Goal: Obtain resource: Download file/media

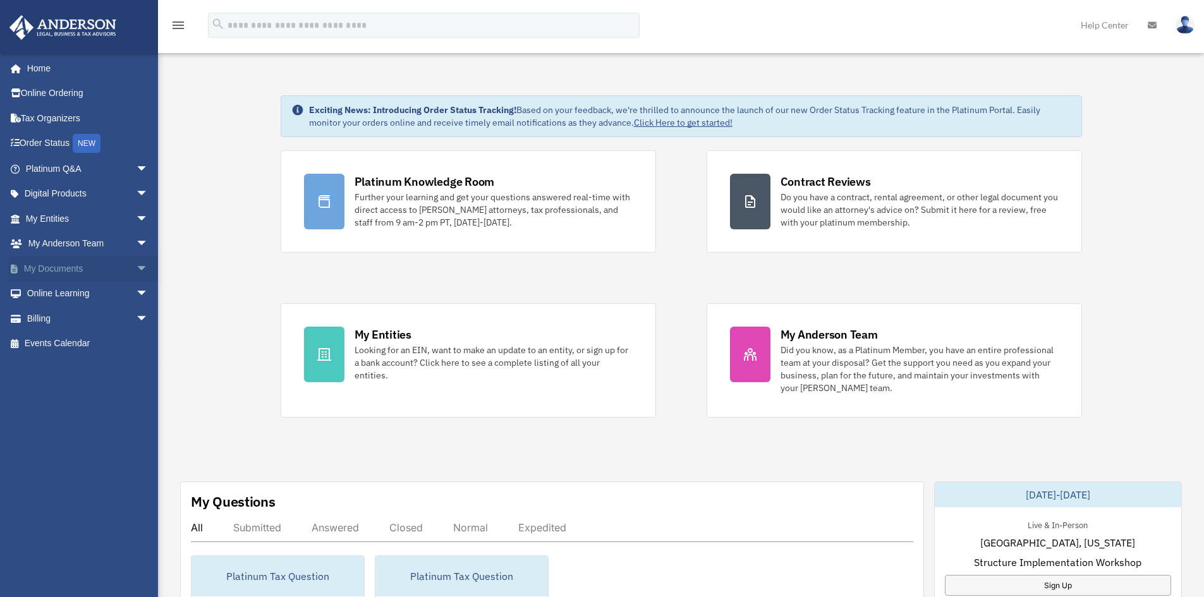
click at [85, 267] on link "My Documents arrow_drop_down" at bounding box center [88, 268] width 159 height 25
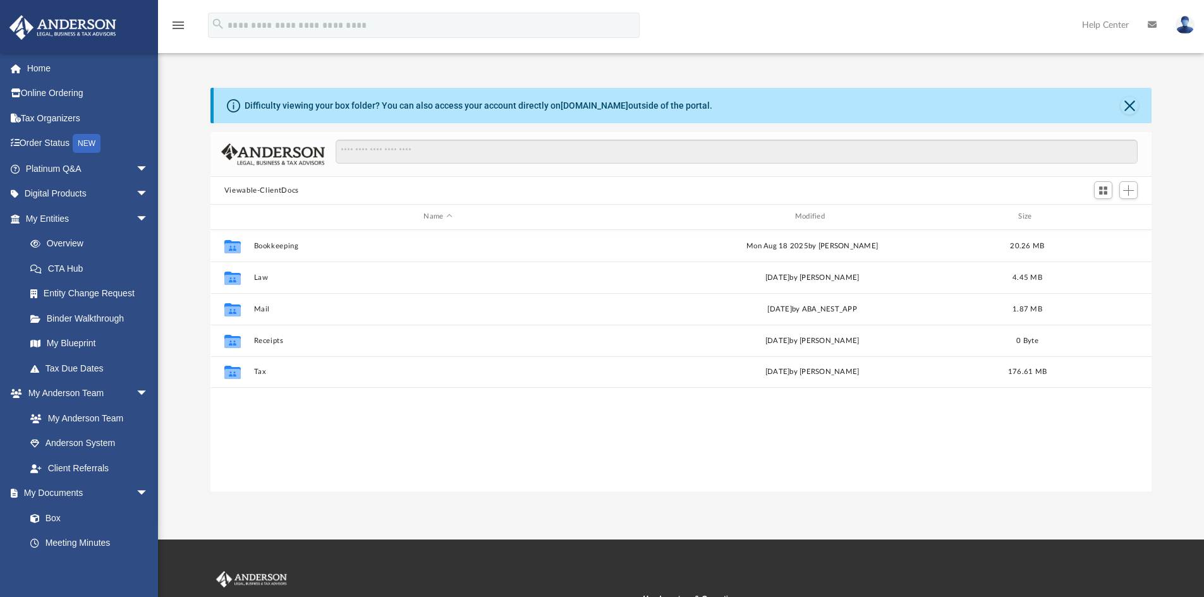
scroll to position [278, 931]
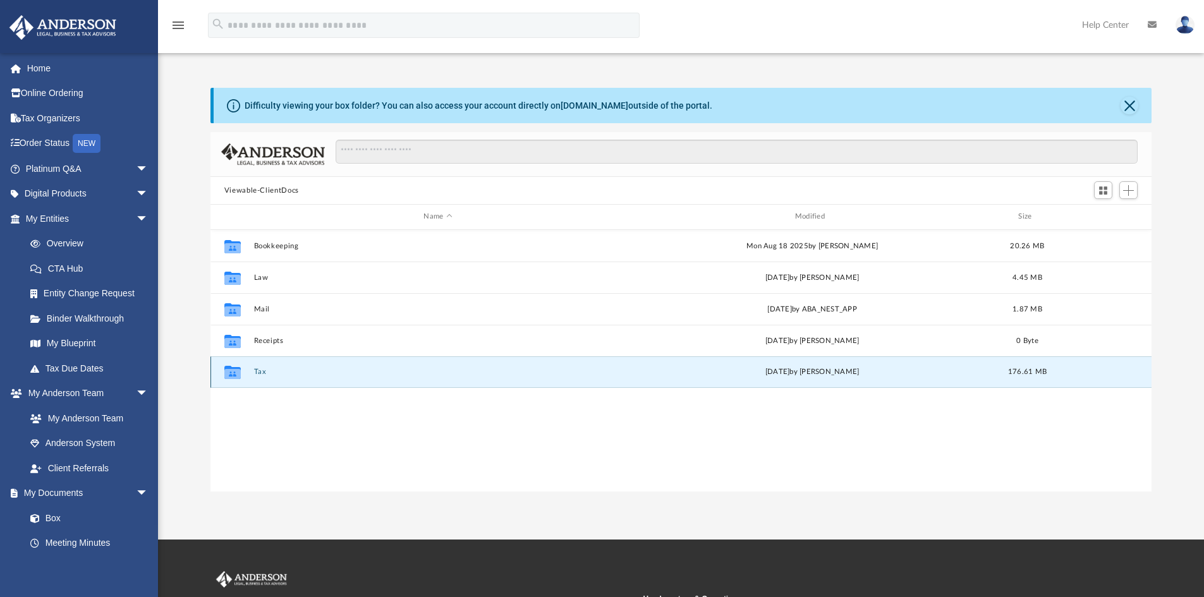
click at [256, 370] on button "Tax" at bounding box center [437, 372] width 368 height 8
click at [269, 369] on button "Pirbinder" at bounding box center [437, 372] width 368 height 8
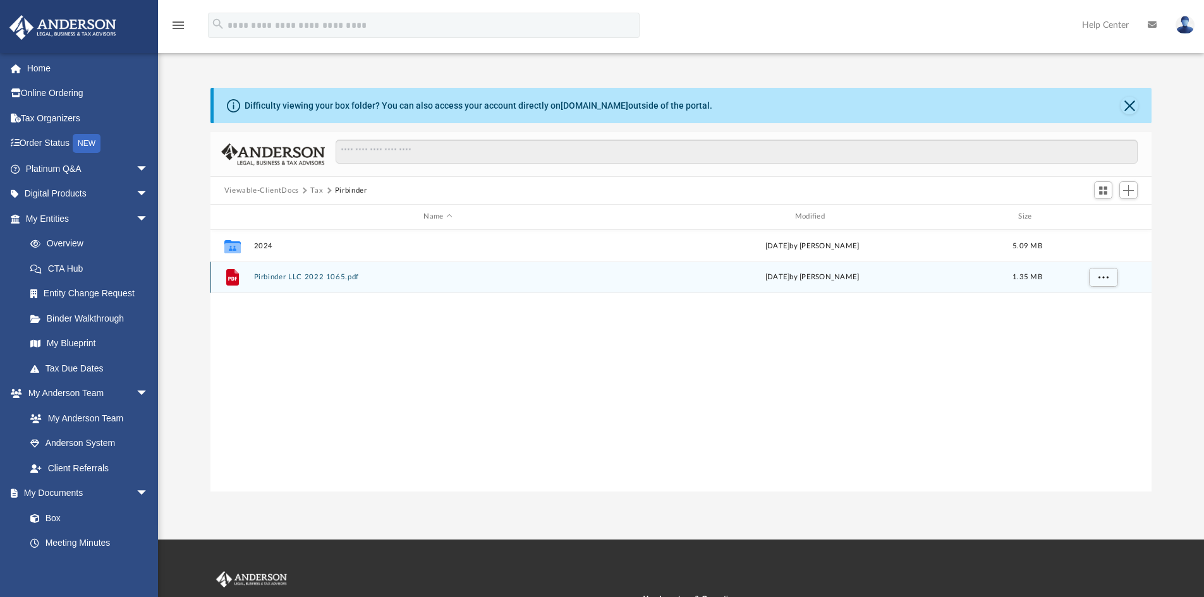
click at [282, 277] on button "Pirbinder LLC 2022 1065.pdf" at bounding box center [437, 277] width 368 height 8
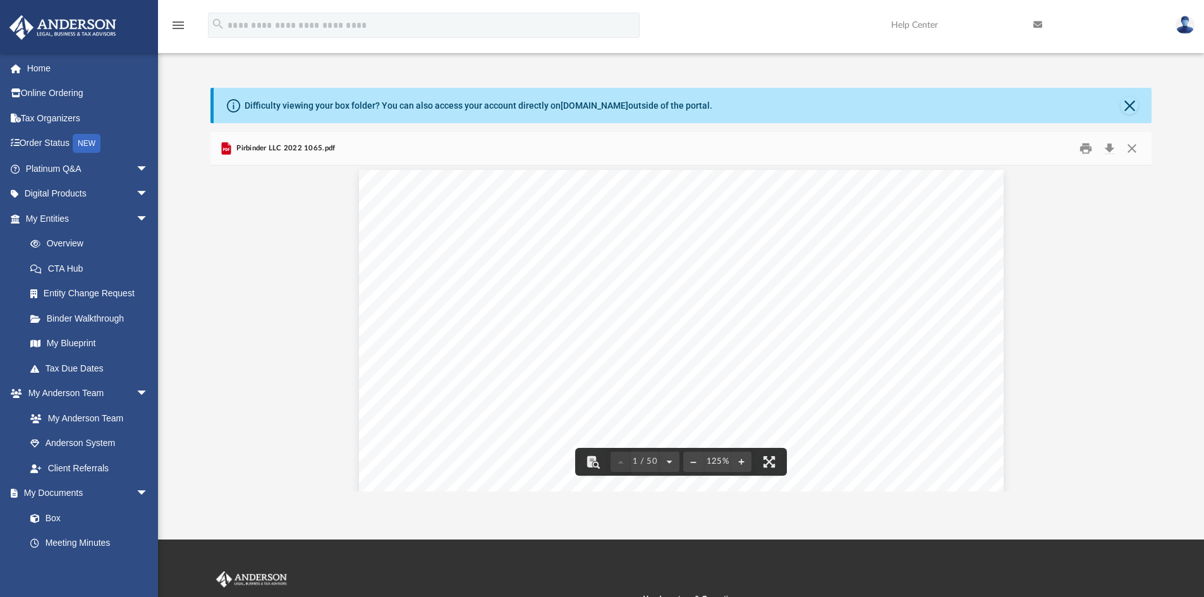
scroll to position [0, 0]
click at [1133, 145] on button "Close" at bounding box center [1131, 149] width 23 height 20
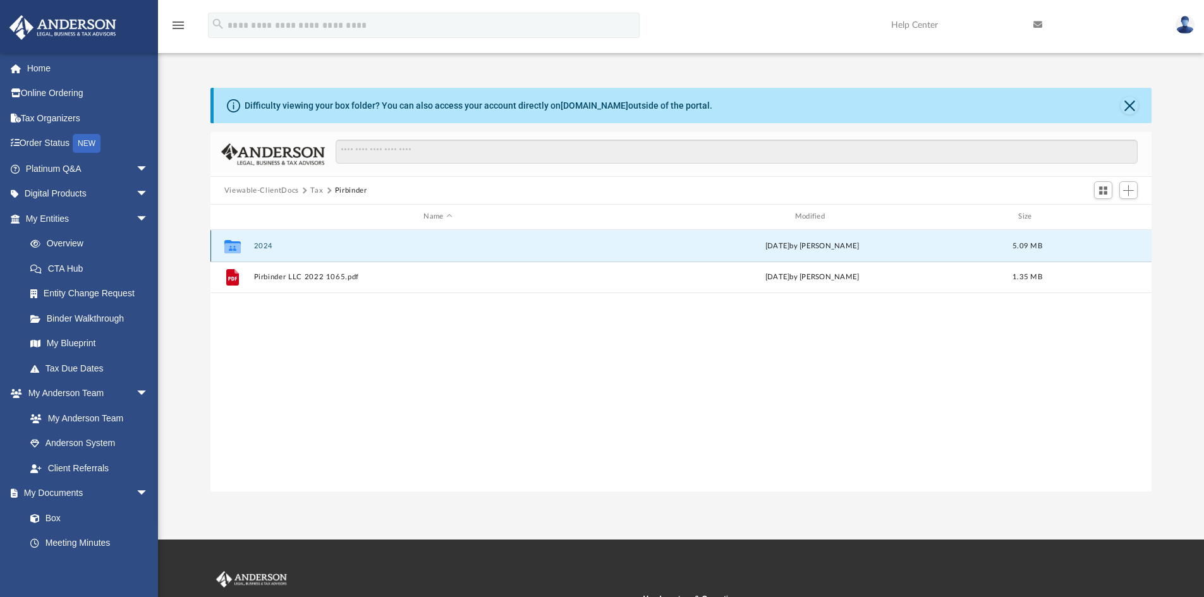
click at [265, 244] on button "2024" at bounding box center [437, 246] width 368 height 8
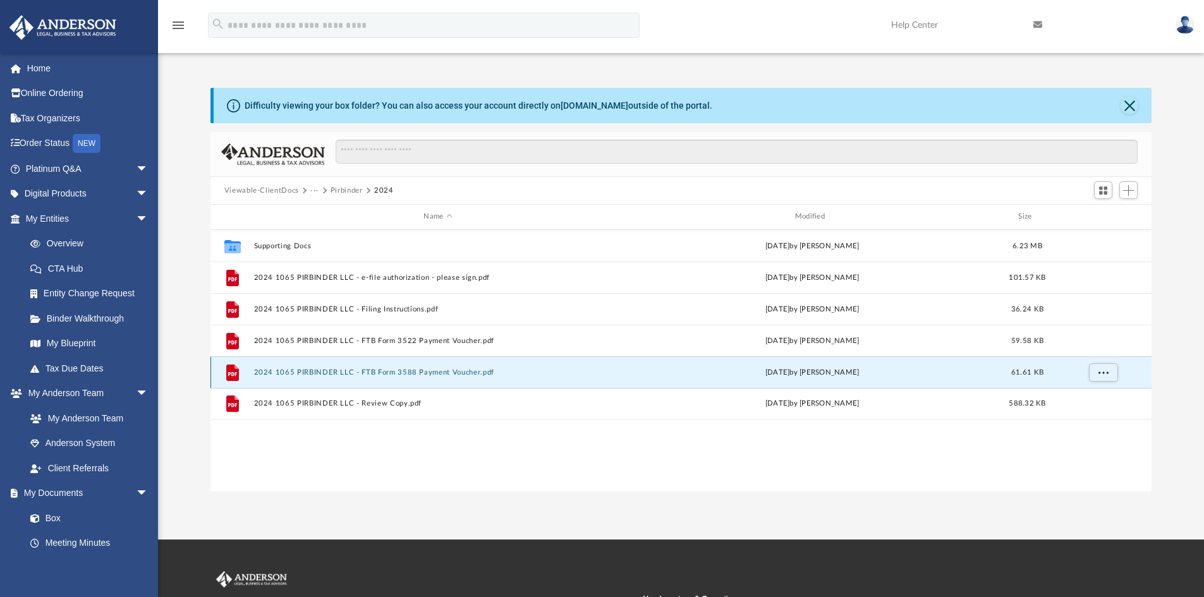
click at [345, 375] on button "2024 1065 PIRBINDER LLC - FTB Form 3588 Payment Voucher.pdf" at bounding box center [437, 372] width 368 height 8
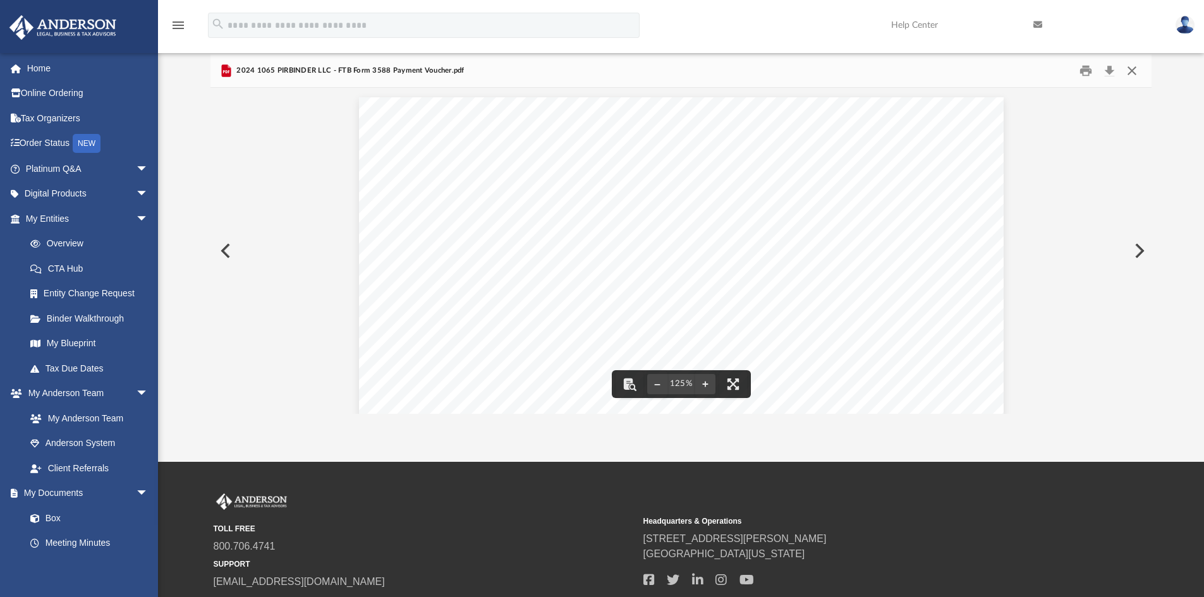
click at [1134, 70] on button "Close" at bounding box center [1131, 71] width 23 height 20
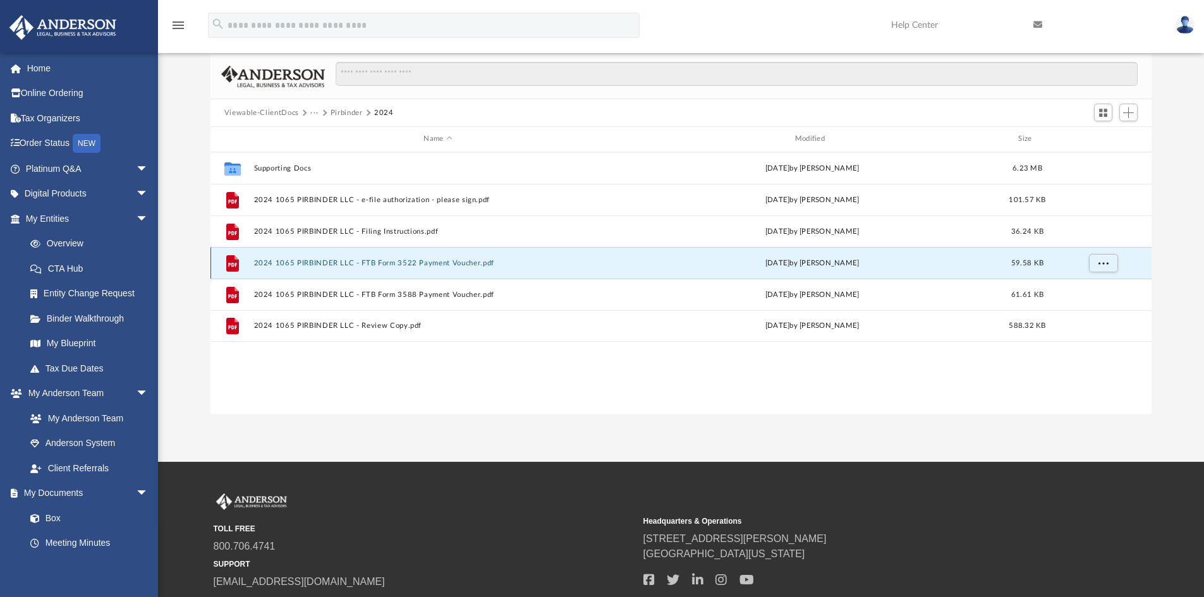
click at [374, 265] on button "2024 1065 PIRBINDER LLC - FTB Form 3522 Payment Voucher.pdf" at bounding box center [437, 263] width 368 height 8
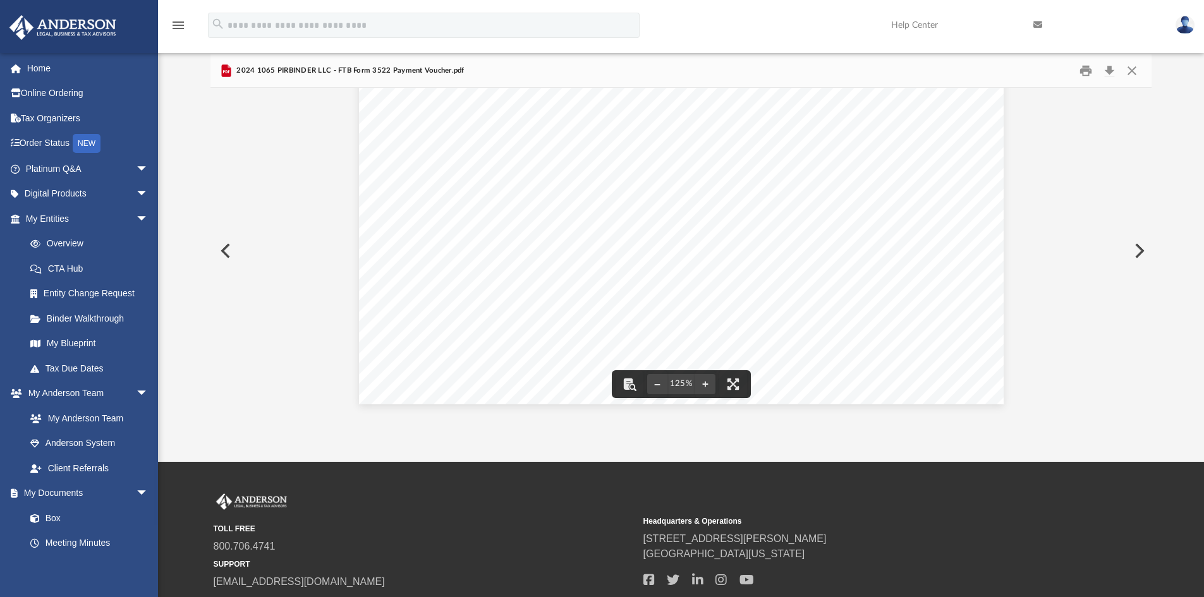
scroll to position [527, 0]
click at [1132, 71] on button "Close" at bounding box center [1131, 71] width 23 height 20
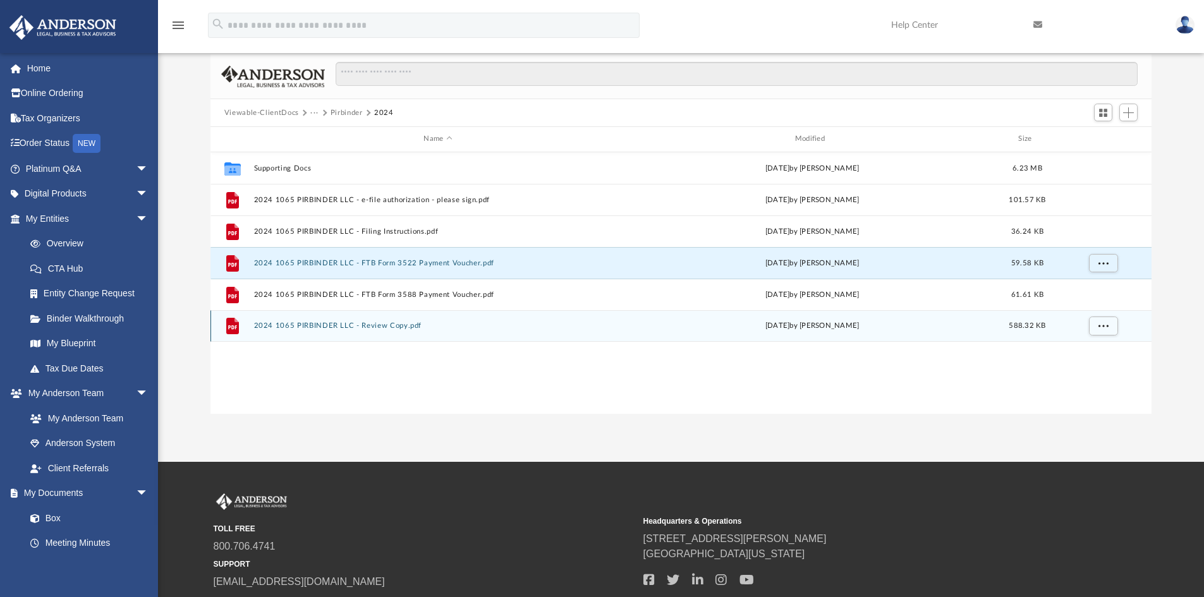
click at [392, 325] on button "2024 1065 PIRBINDER LLC - Review Copy.pdf" at bounding box center [437, 326] width 368 height 8
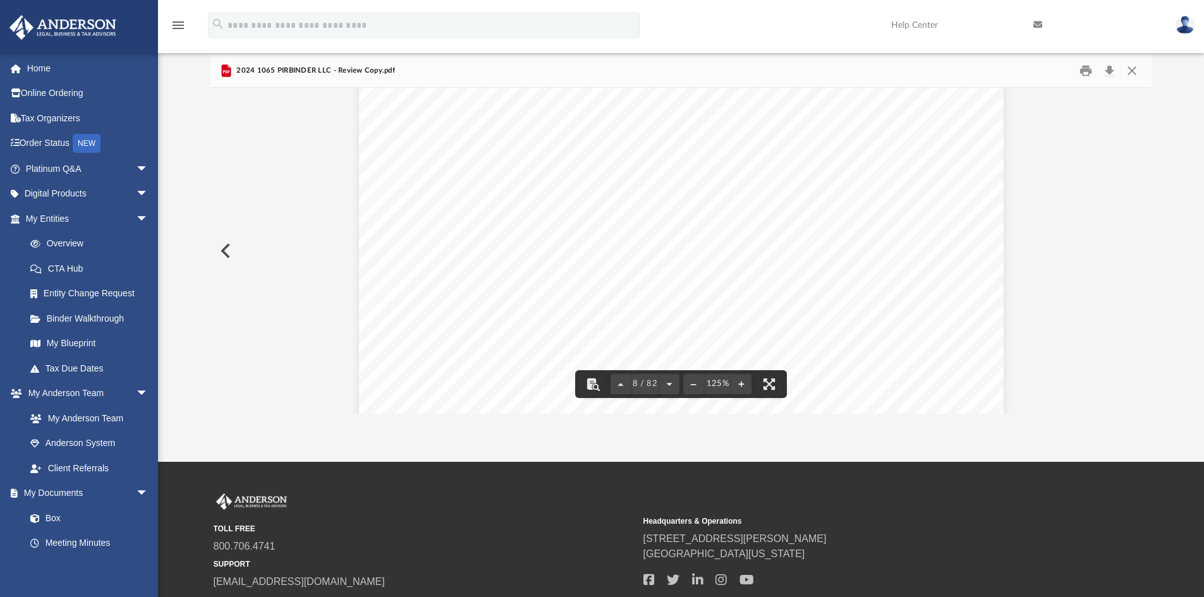
scroll to position [6113, 0]
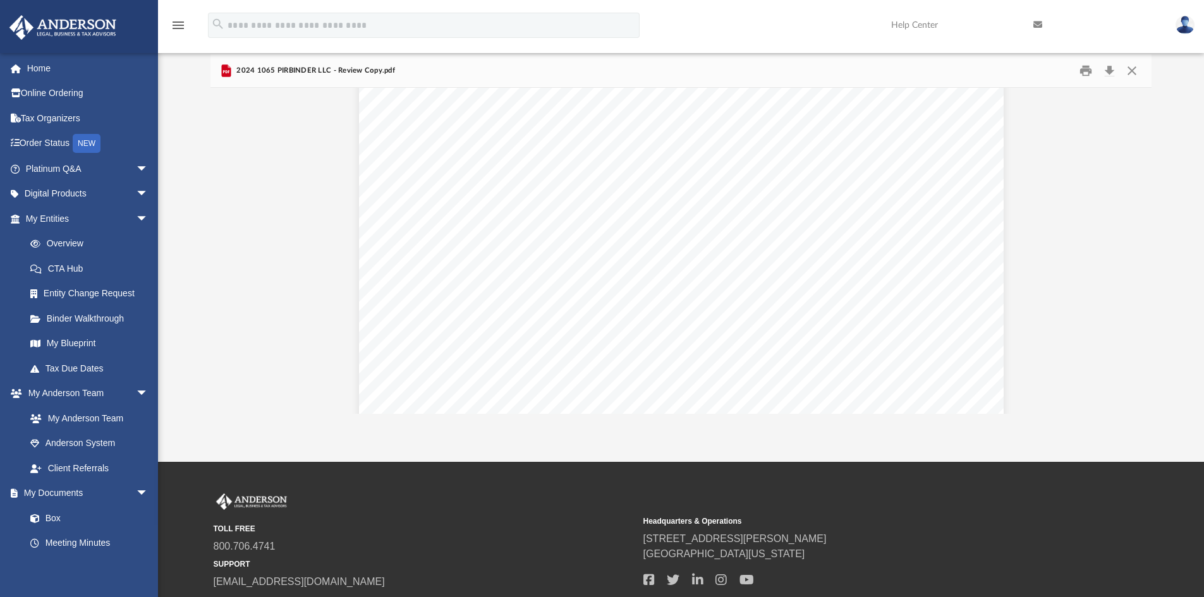
drag, startPoint x: 849, startPoint y: 312, endPoint x: 1077, endPoint y: 333, distance: 228.5
